Goal: Task Accomplishment & Management: Manage account settings

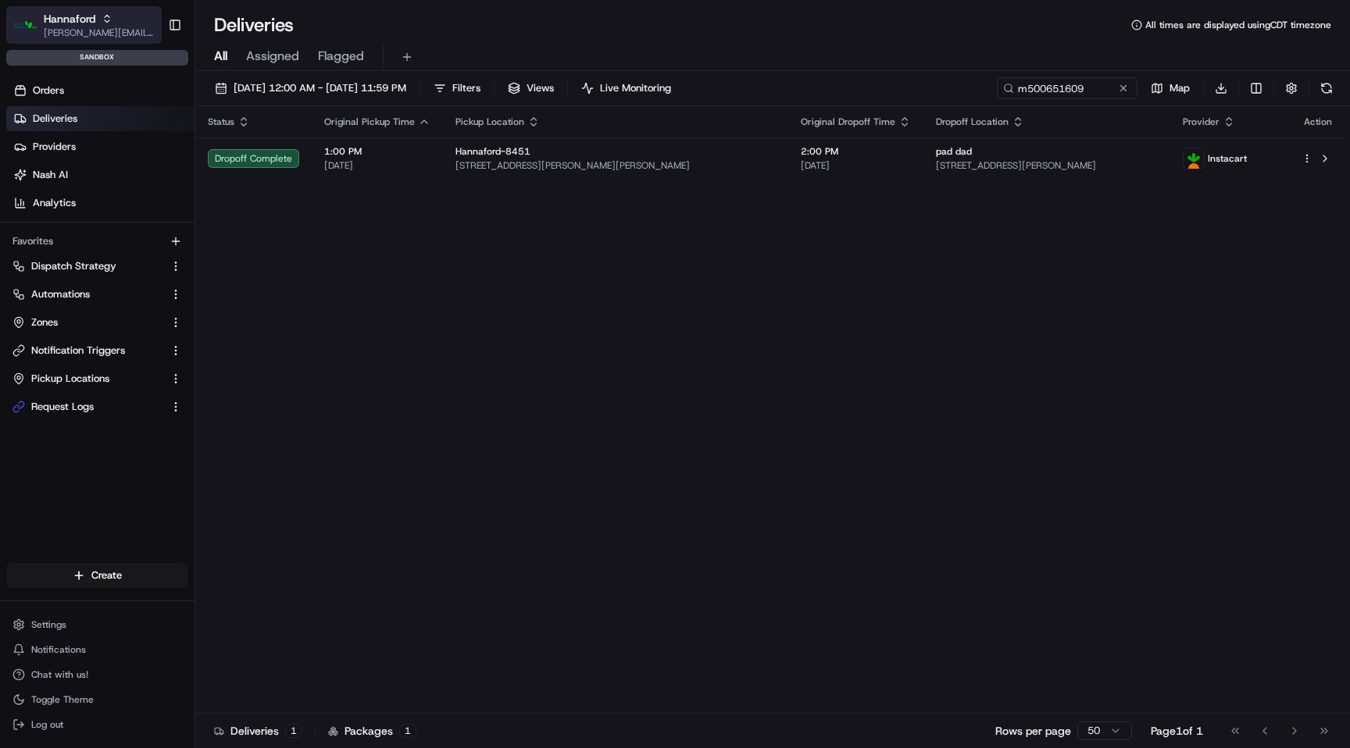
click at [96, 27] on span "[PERSON_NAME][EMAIL_ADDRESS][DOMAIN_NAME]" at bounding box center [100, 33] width 112 height 12
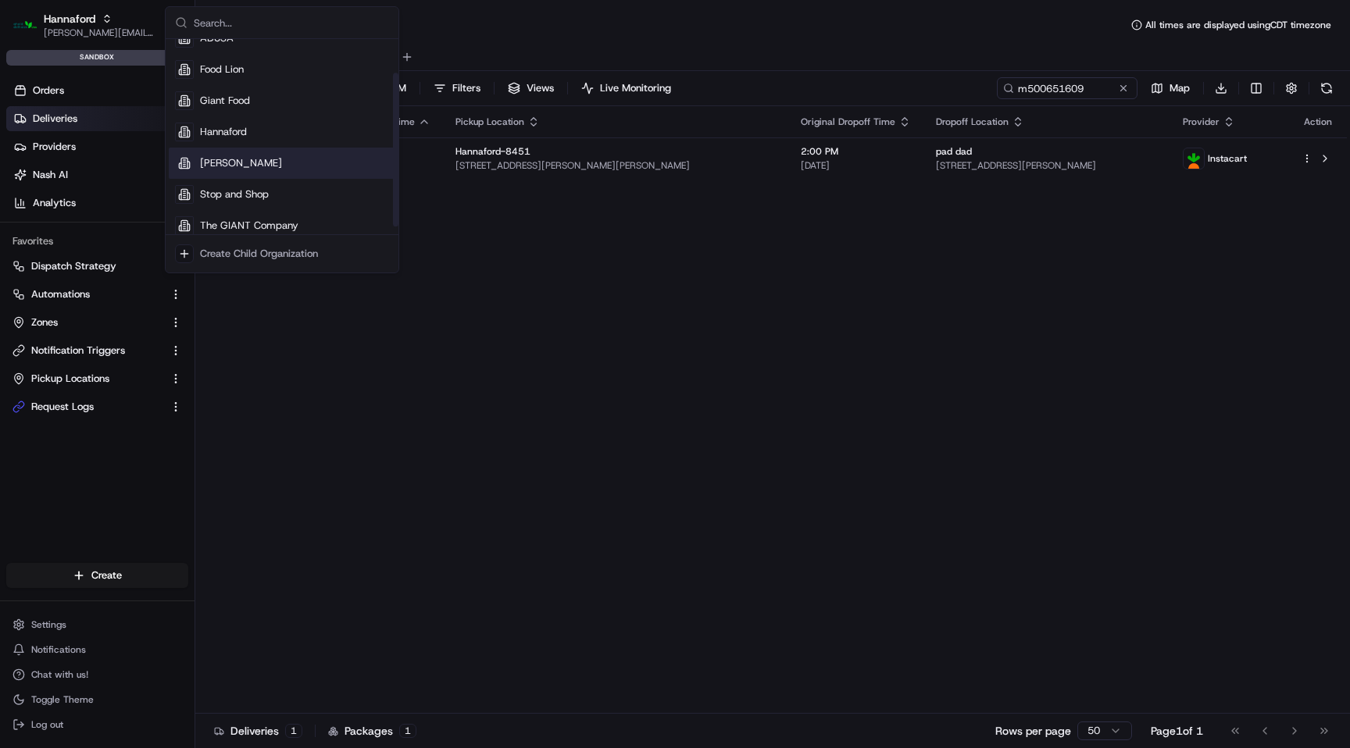
scroll to position [53, 0]
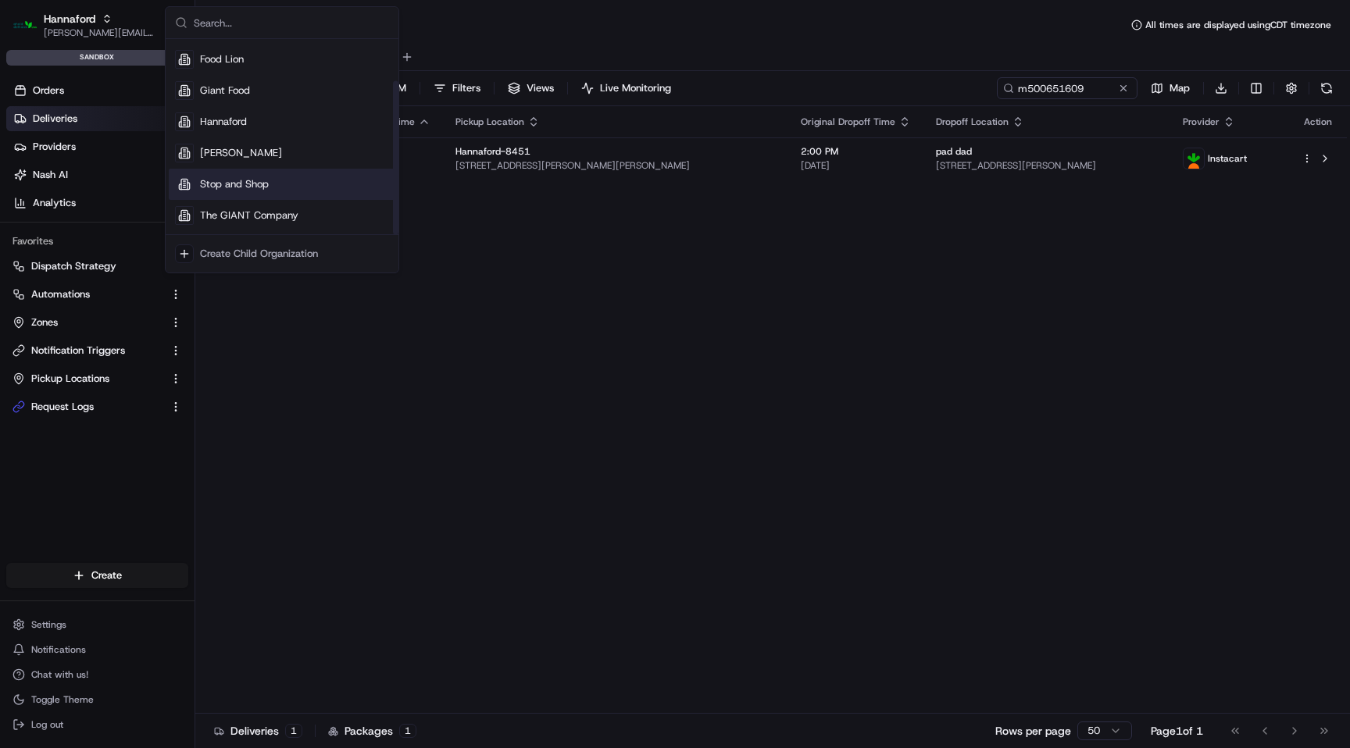
click at [238, 186] on span "Stop and Shop" at bounding box center [234, 184] width 69 height 14
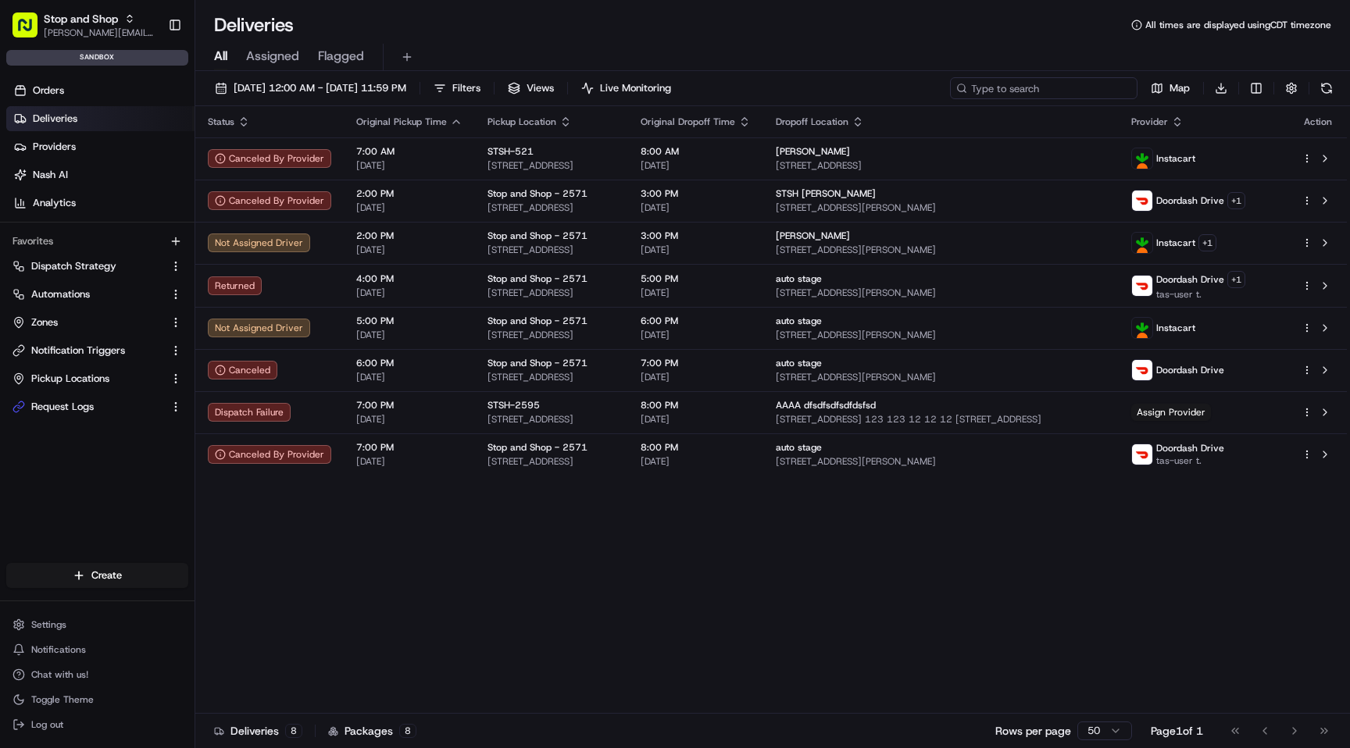
click at [1017, 87] on input at bounding box center [1043, 88] width 187 height 22
paste input "m500651991"
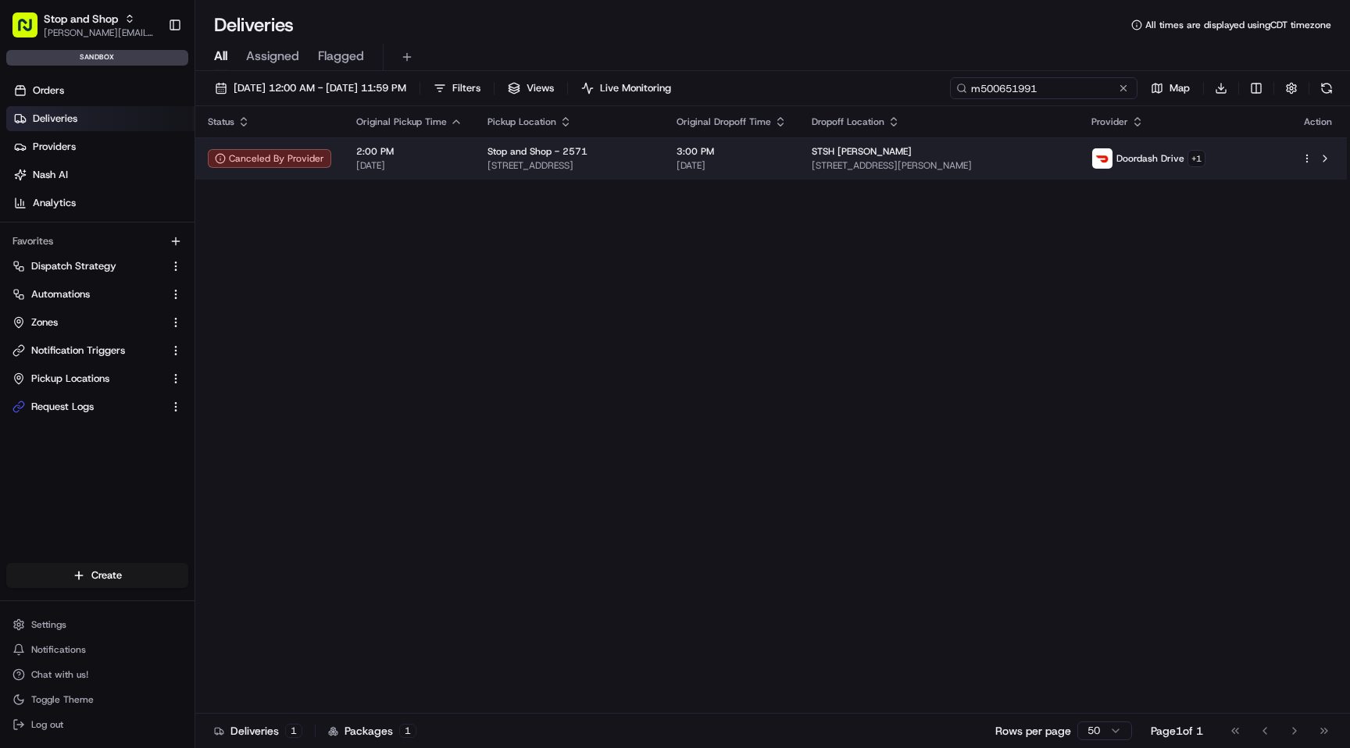
type input "m500651991"
click at [589, 153] on div "Stop and Shop - 2571" at bounding box center [569, 151] width 164 height 12
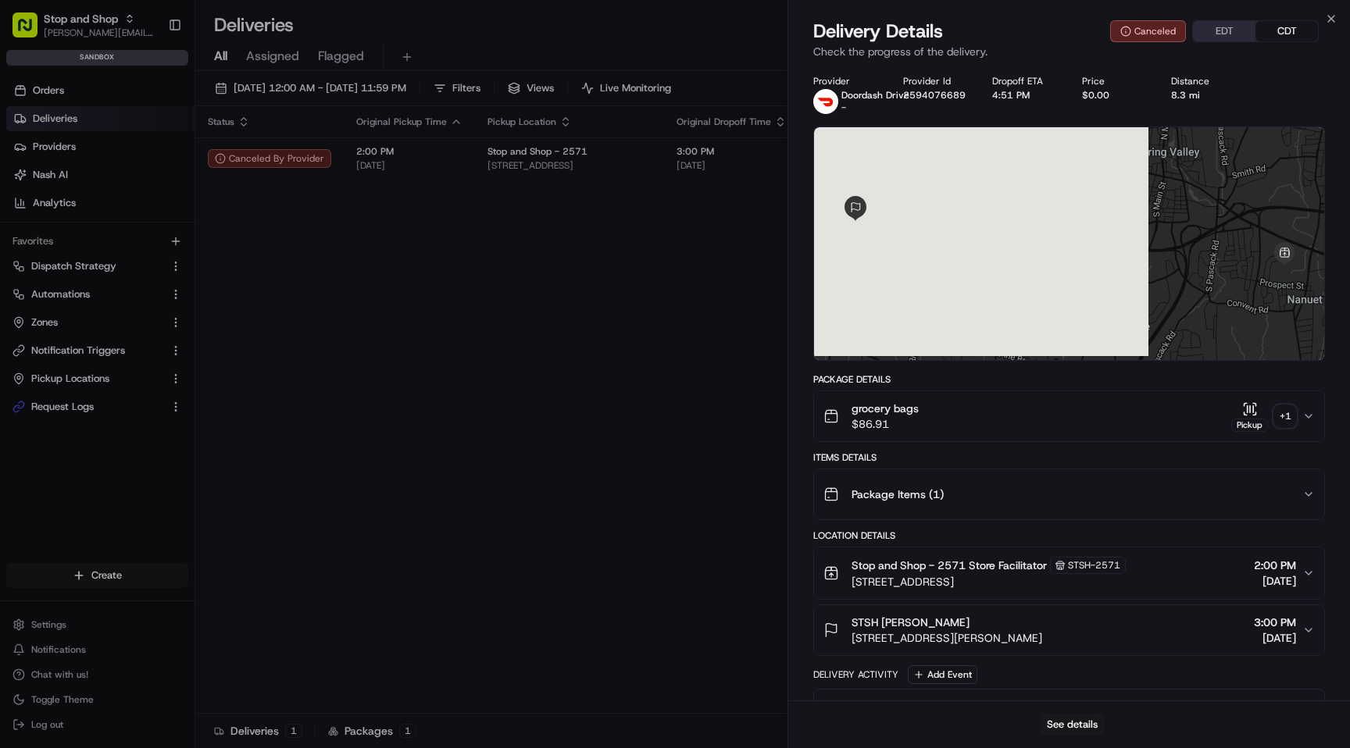
scroll to position [268, 0]
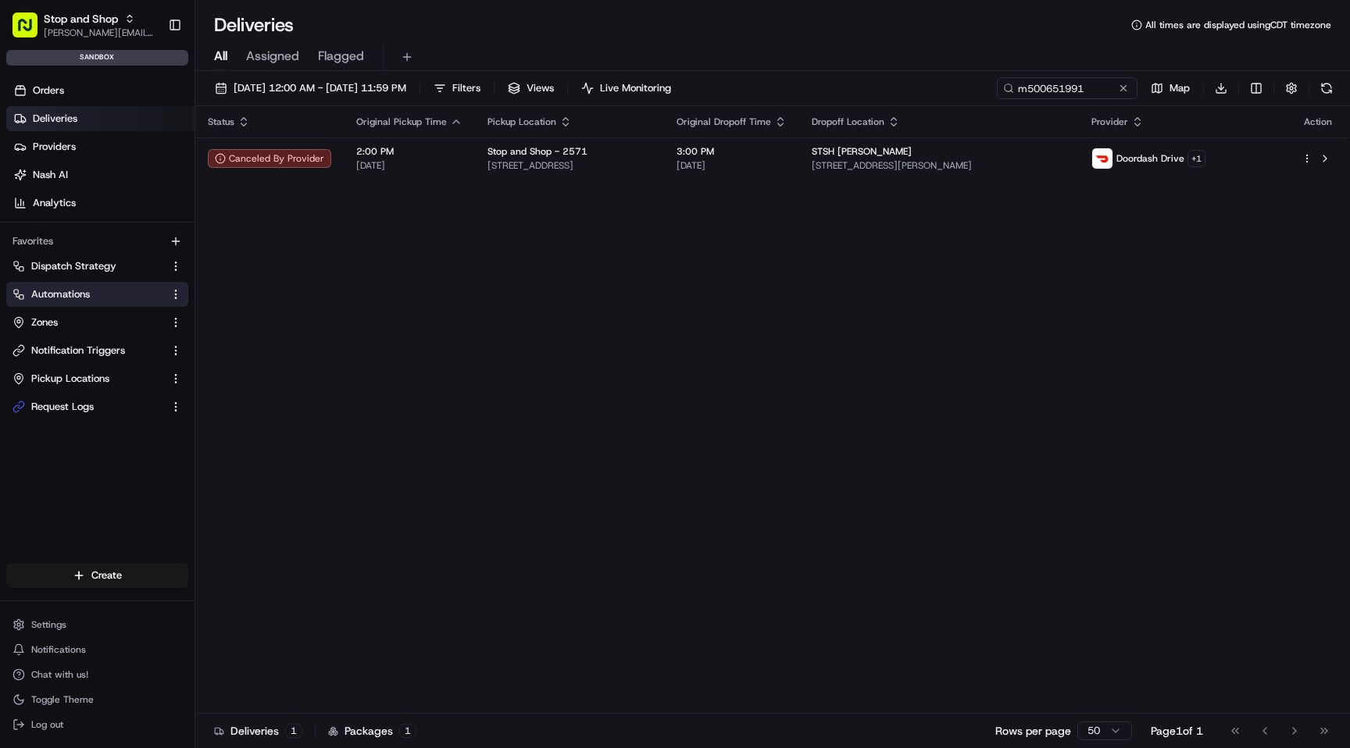
click at [99, 296] on link "Automations" at bounding box center [87, 294] width 151 height 14
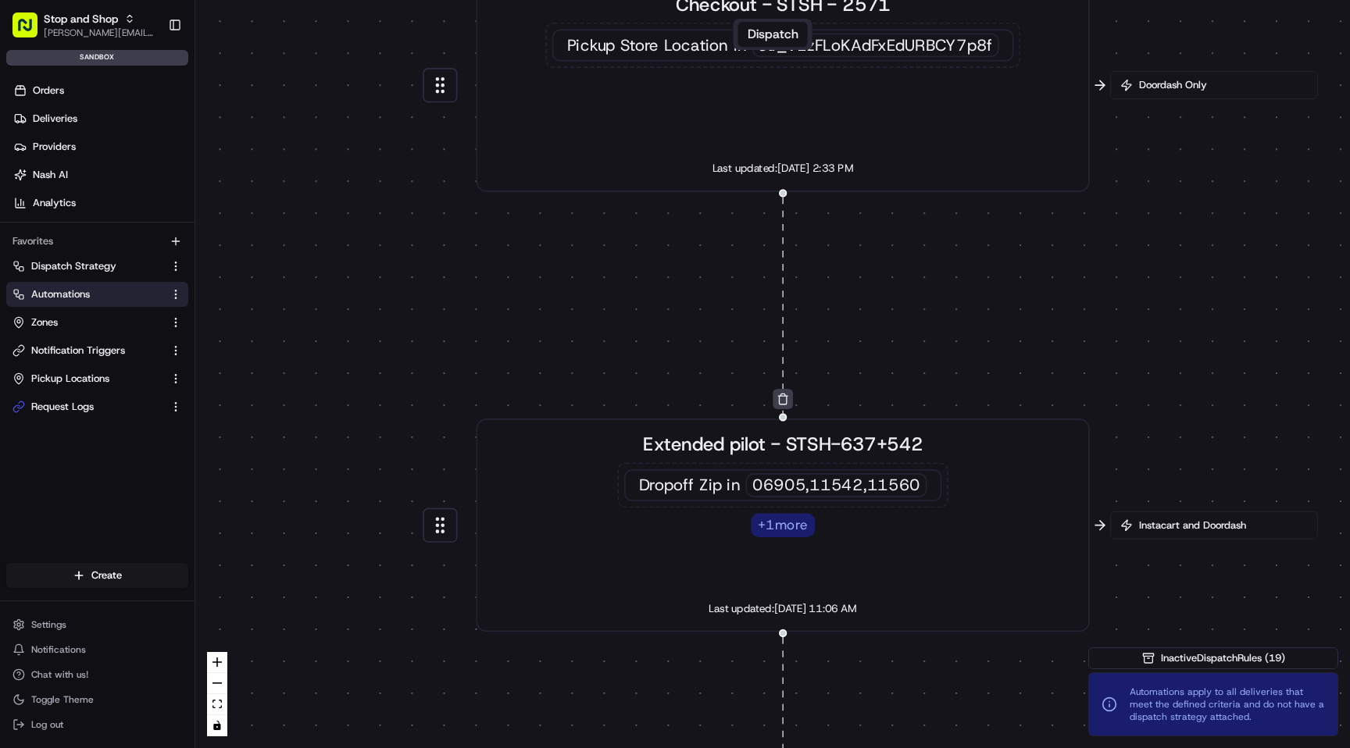
drag, startPoint x: 876, startPoint y: 152, endPoint x: 419, endPoint y: 666, distance: 688.3
click at [420, 663] on div "0 0 0 0 0 0 0 0 0 0 Order / Delivery Received Eligibility - STSH-2571 Dropoff Z…" at bounding box center [772, 374] width 1155 height 748
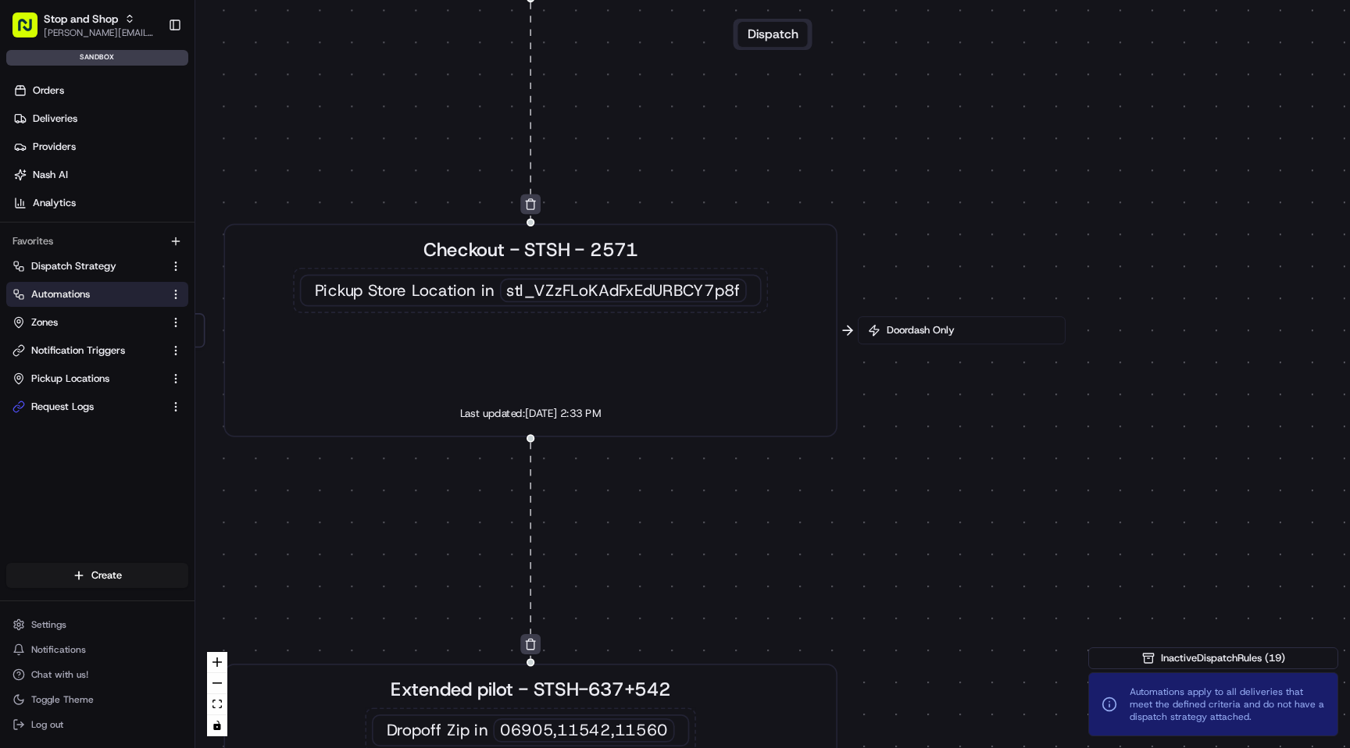
drag, startPoint x: 1176, startPoint y: 334, endPoint x: 982, endPoint y: 553, distance: 292.2
click at [982, 553] on div "0 0 0 0 0 0 0 0 0 0 Order / Delivery Received Eligibility - STSH-2571 Dropoff Z…" at bounding box center [772, 374] width 1155 height 748
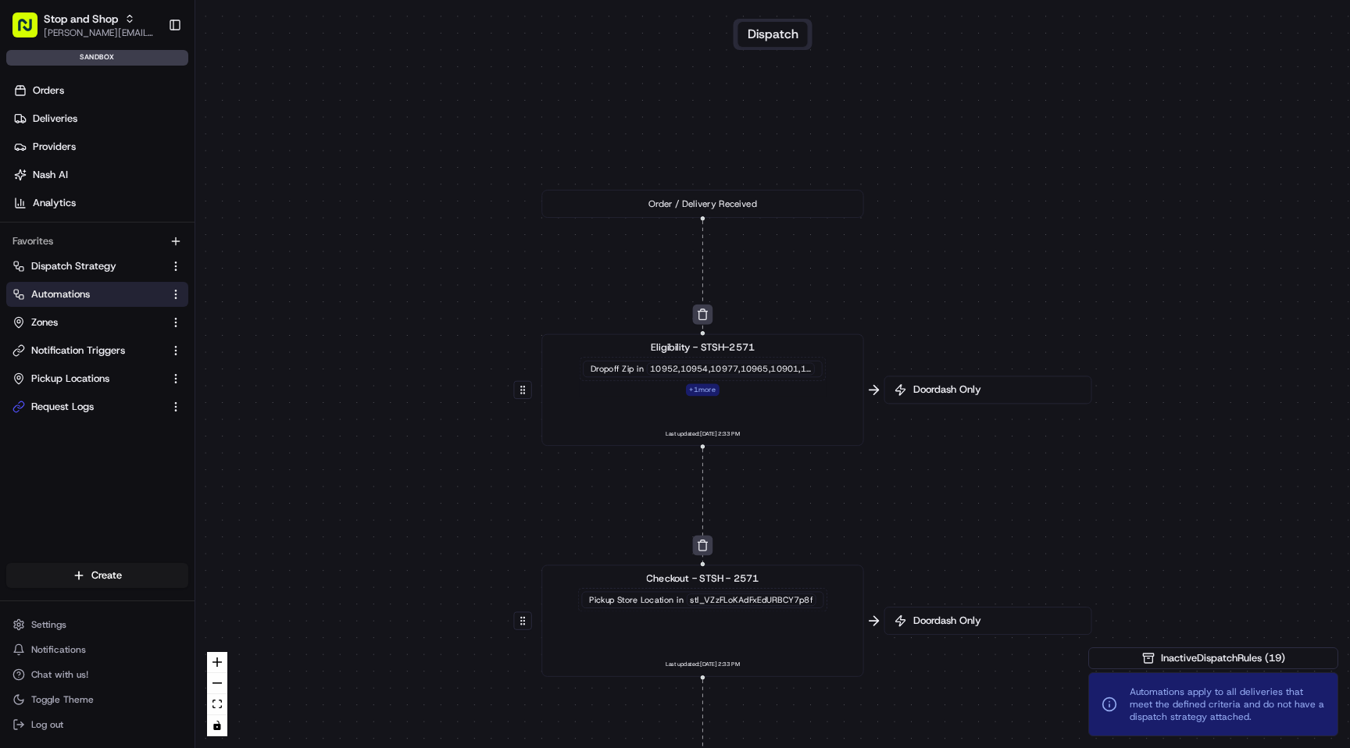
drag, startPoint x: 1073, startPoint y: 287, endPoint x: 1010, endPoint y: 476, distance: 199.1
click at [1010, 477] on div "0 0 0 0 0 0 0 0 0 0 Order / Delivery Received Eligibility - STSH-2571 Dropoff Z…" at bounding box center [772, 374] width 1155 height 748
drag, startPoint x: 1036, startPoint y: 497, endPoint x: 1000, endPoint y: 375, distance: 127.0
click at [1000, 375] on div "0 0 0 0 0 0 0 0 0 0 Order / Delivery Received Eligibility - STSH-2571 Dropoff Z…" at bounding box center [772, 374] width 1155 height 748
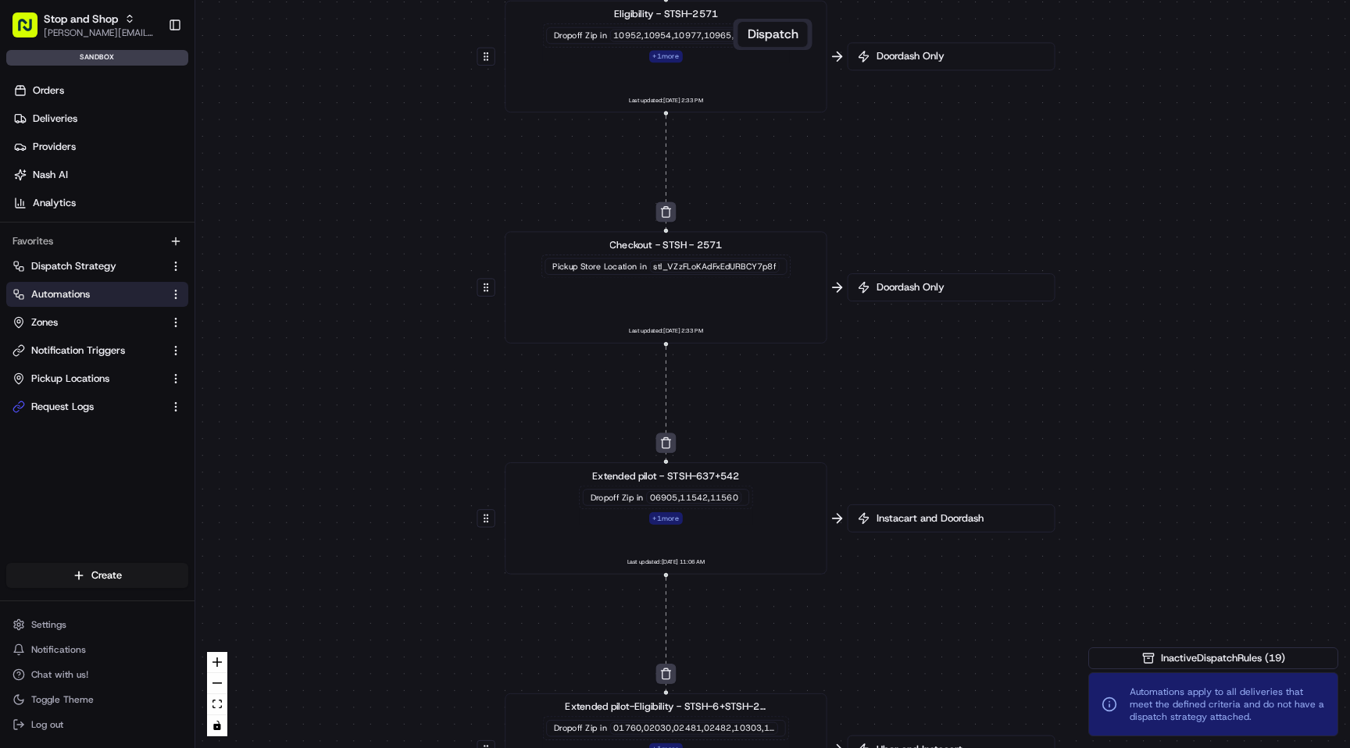
drag, startPoint x: 1001, startPoint y: 573, endPoint x: 1001, endPoint y: 362, distance: 210.9
click at [1001, 362] on div "0 0 0 0 0 0 0 0 0 0 Order / Delivery Received Eligibility - STSH-2571 Dropoff Z…" at bounding box center [772, 374] width 1155 height 748
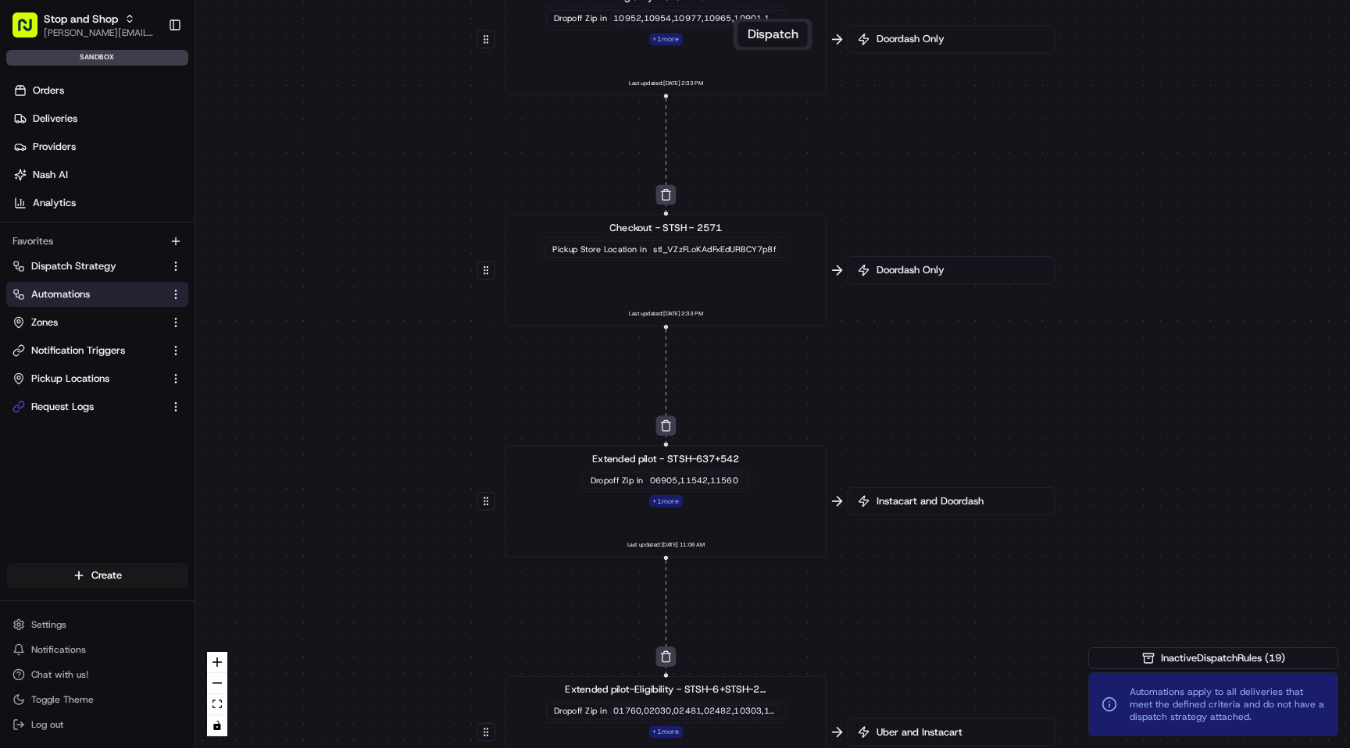
drag, startPoint x: 962, startPoint y: 585, endPoint x: 979, endPoint y: 283, distance: 302.7
click at [978, 293] on div "0 0 0 0 0 0 0 0 0 0 Order / Delivery Received Eligibility - STSH-2571 Dropoff Z…" at bounding box center [772, 374] width 1155 height 748
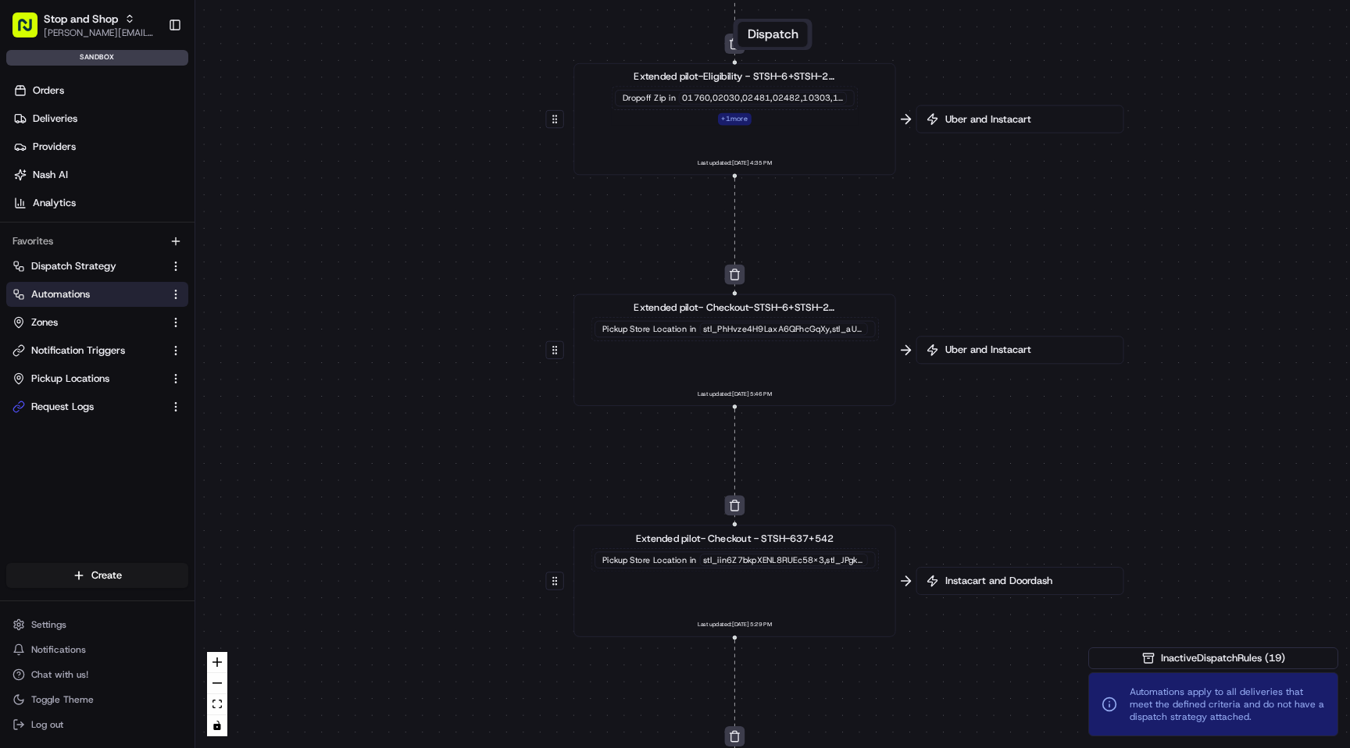
drag, startPoint x: 964, startPoint y: 545, endPoint x: 1021, endPoint y: 197, distance: 353.0
click at [1019, 202] on div "0 0 0 0 0 0 0 0 0 0 Order / Delivery Received Eligibility - STSH-2571 Dropoff Z…" at bounding box center [772, 374] width 1155 height 748
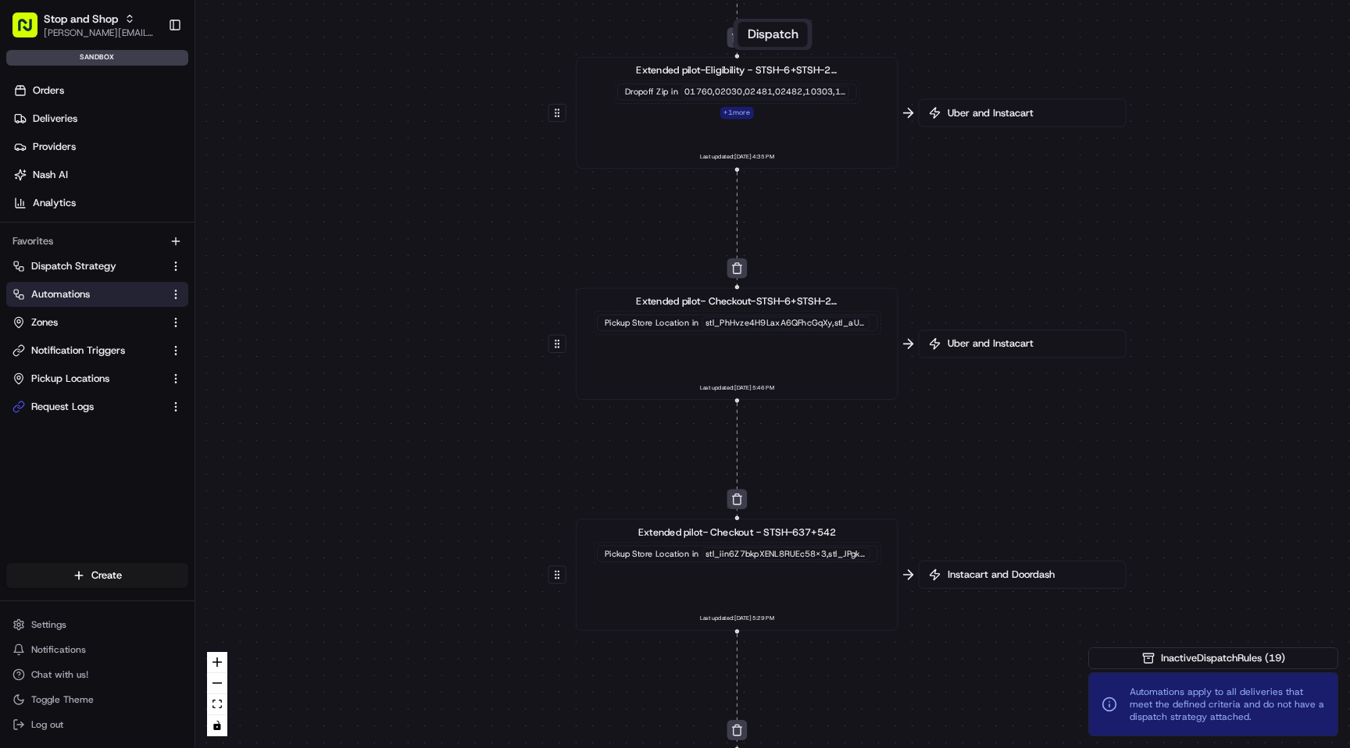
drag, startPoint x: 989, startPoint y: 475, endPoint x: 973, endPoint y: 177, distance: 298.0
click at [975, 180] on div "0 0 0 0 0 0 0 0 0 0 Order / Delivery Received Eligibility - STSH-2571 Dropoff Z…" at bounding box center [772, 374] width 1155 height 748
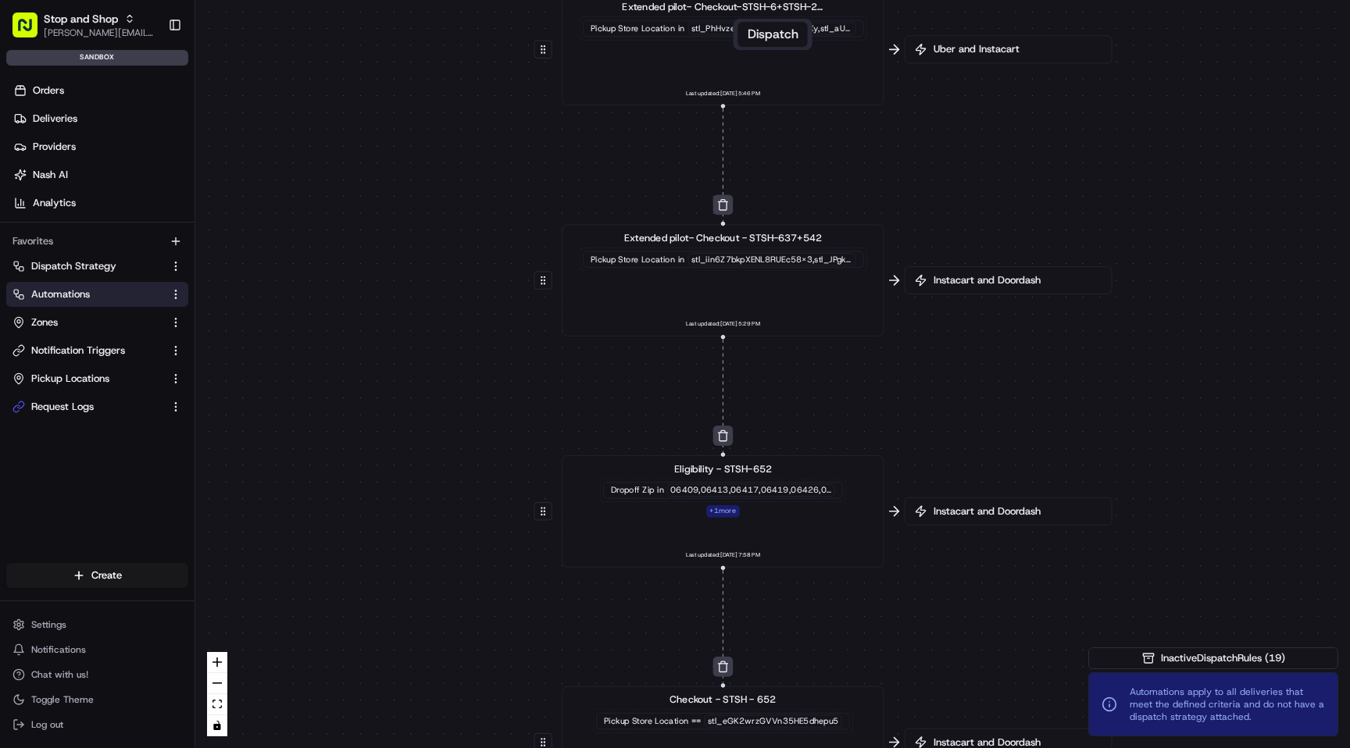
drag, startPoint x: 950, startPoint y: 387, endPoint x: 950, endPoint y: 161, distance: 225.8
click at [950, 177] on div "0 0 0 0 0 0 0 0 0 0 Order / Delivery Received Eligibility - STSH-2571 Dropoff Z…" at bounding box center [772, 374] width 1155 height 748
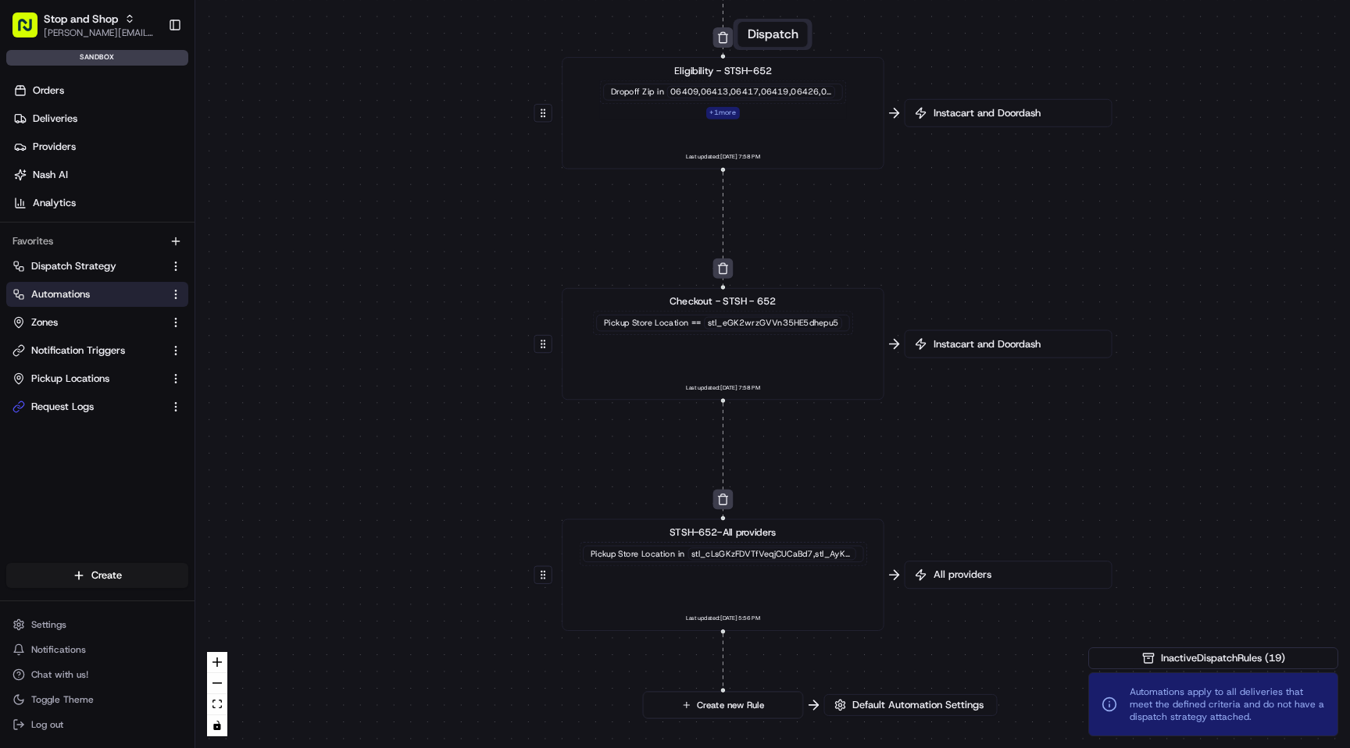
drag, startPoint x: 941, startPoint y: 409, endPoint x: 941, endPoint y: 94, distance: 314.8
click at [941, 107] on div "0 0 0 0 0 0 0 0 0 0 Order / Delivery Received Eligibility - STSH-2571 Dropoff Z…" at bounding box center [772, 374] width 1155 height 748
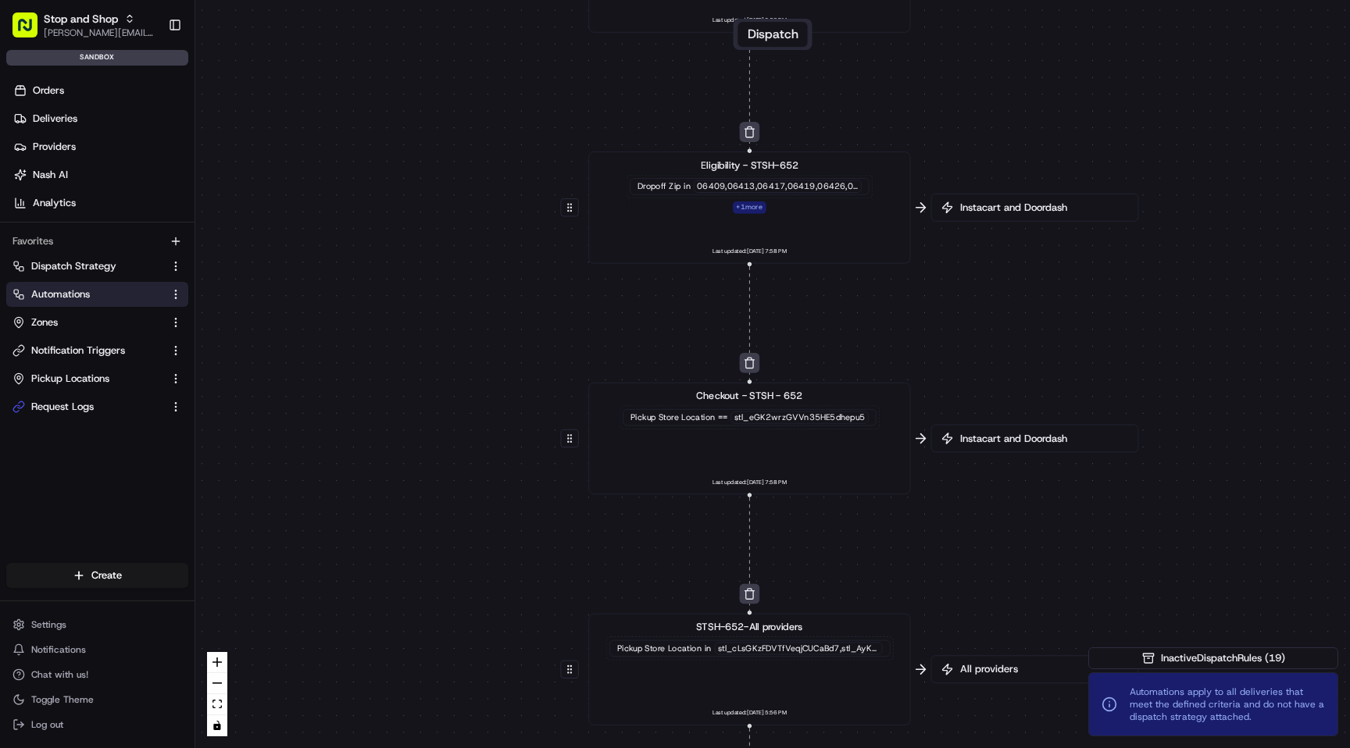
drag, startPoint x: 944, startPoint y: 159, endPoint x: 997, endPoint y: 455, distance: 300.6
click at [997, 455] on div "0 0 0 0 0 0 0 0 0 0 Order / Delivery Received Eligibility - STSH-2571 Dropoff Z…" at bounding box center [772, 374] width 1155 height 748
